Goal: Task Accomplishment & Management: Complete application form

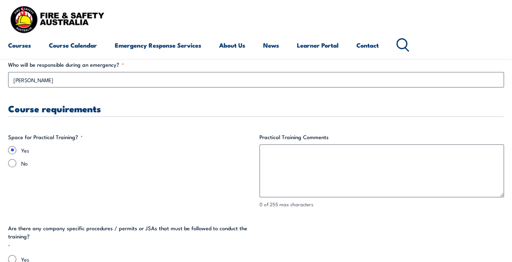
scroll to position [1451, 0]
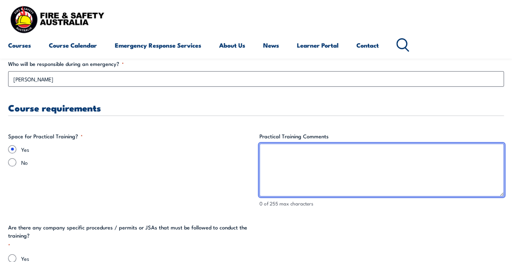
click at [297, 178] on textarea "Practical Training Comments" at bounding box center [381, 170] width 245 height 53
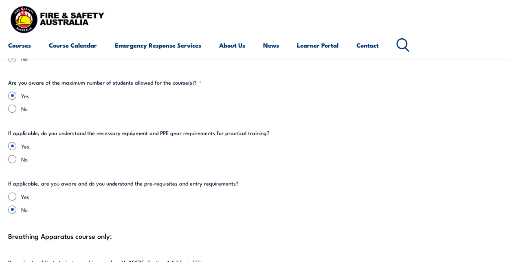
scroll to position [1694, 0]
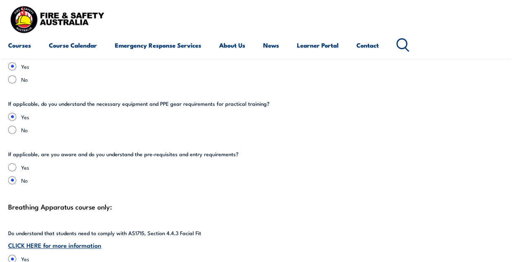
type textarea "This is at FSA [GEOGRAPHIC_DATA]"
click at [9, 127] on input "No" at bounding box center [12, 130] width 8 height 8
radio input "true"
click at [12, 115] on input "Yes" at bounding box center [12, 117] width 8 height 8
radio input "true"
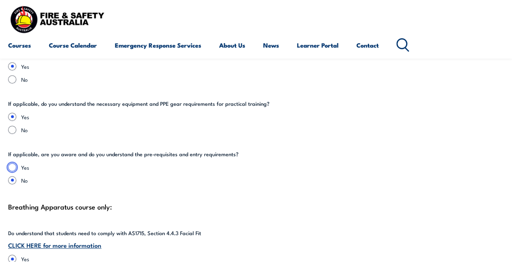
click at [10, 166] on input "Yes" at bounding box center [12, 167] width 8 height 8
radio input "true"
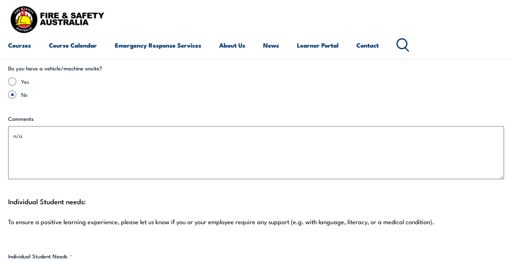
scroll to position [1952, 0]
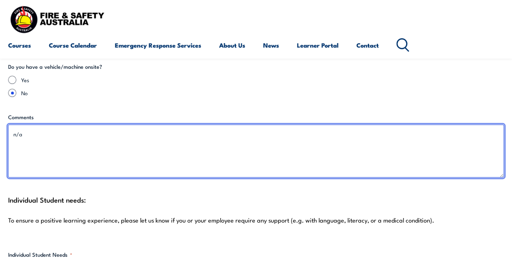
click at [26, 141] on textarea "n/a" at bounding box center [255, 151] width 495 height 53
drag, startPoint x: 26, startPoint y: 142, endPoint x: -2, endPoint y: 141, distance: 27.7
click at [111, 133] on textarea "n/a" at bounding box center [255, 151] width 495 height 53
click at [173, 135] on textarea "n/a" at bounding box center [255, 151] width 495 height 53
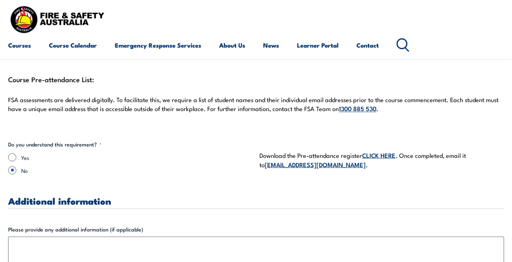
scroll to position [2182, 0]
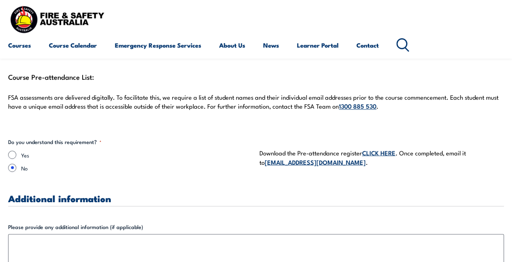
type textarea "FSA to provide all PPE / PPC as discussed with [PERSON_NAME]"
click at [11, 151] on input "Yes" at bounding box center [12, 155] width 8 height 8
radio input "true"
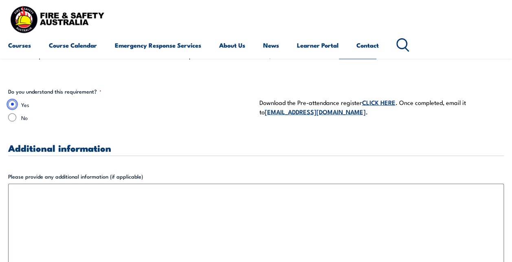
scroll to position [2234, 0]
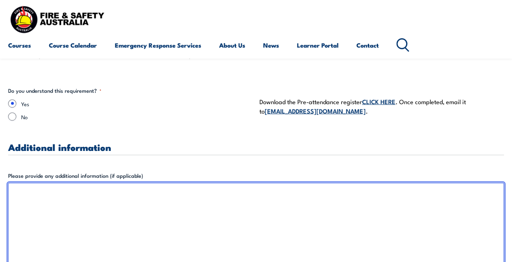
click at [155, 199] on textarea "Please provide any additional information (if applicable)" at bounding box center [255, 241] width 495 height 117
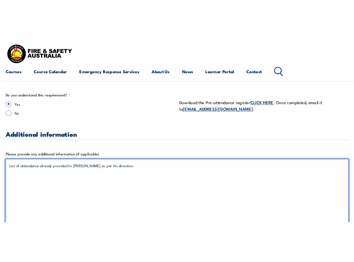
scroll to position [2248, 0]
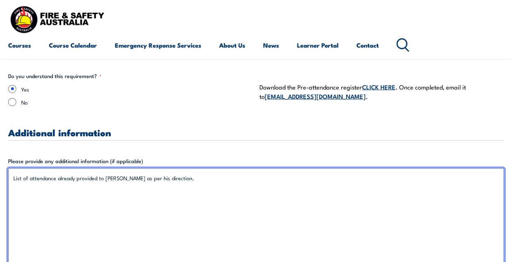
type textarea "List of attendance already provided to [PERSON_NAME] as per his direction."
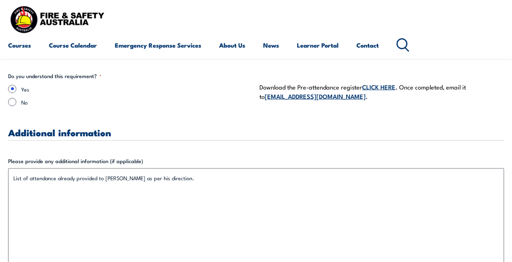
click at [378, 84] on link "CLICK HERE" at bounding box center [378, 86] width 33 height 9
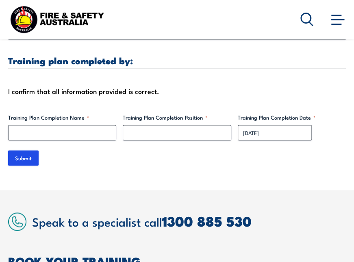
scroll to position [2536, 0]
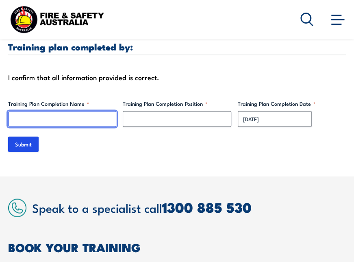
click at [88, 118] on input "Training Plan Completion Name *" at bounding box center [62, 118] width 108 height 15
type input "[PERSON_NAME]"
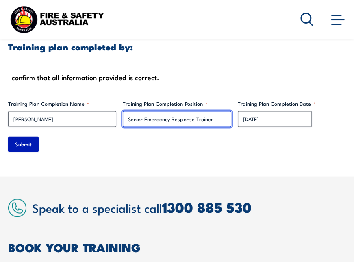
type input "Senior Emergency Response Trainer"
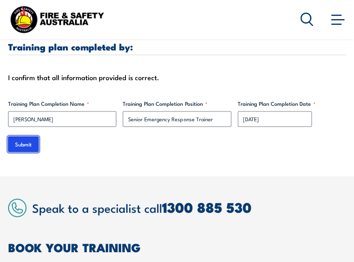
click at [32, 140] on input "Submit" at bounding box center [23, 143] width 31 height 15
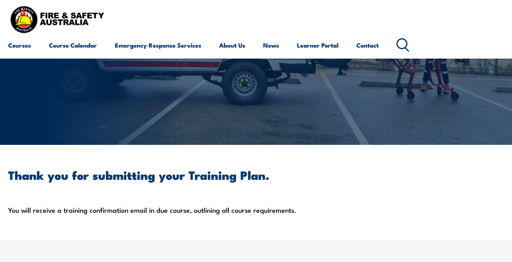
scroll to position [0, 0]
